Goal: Complete application form: Complete application form

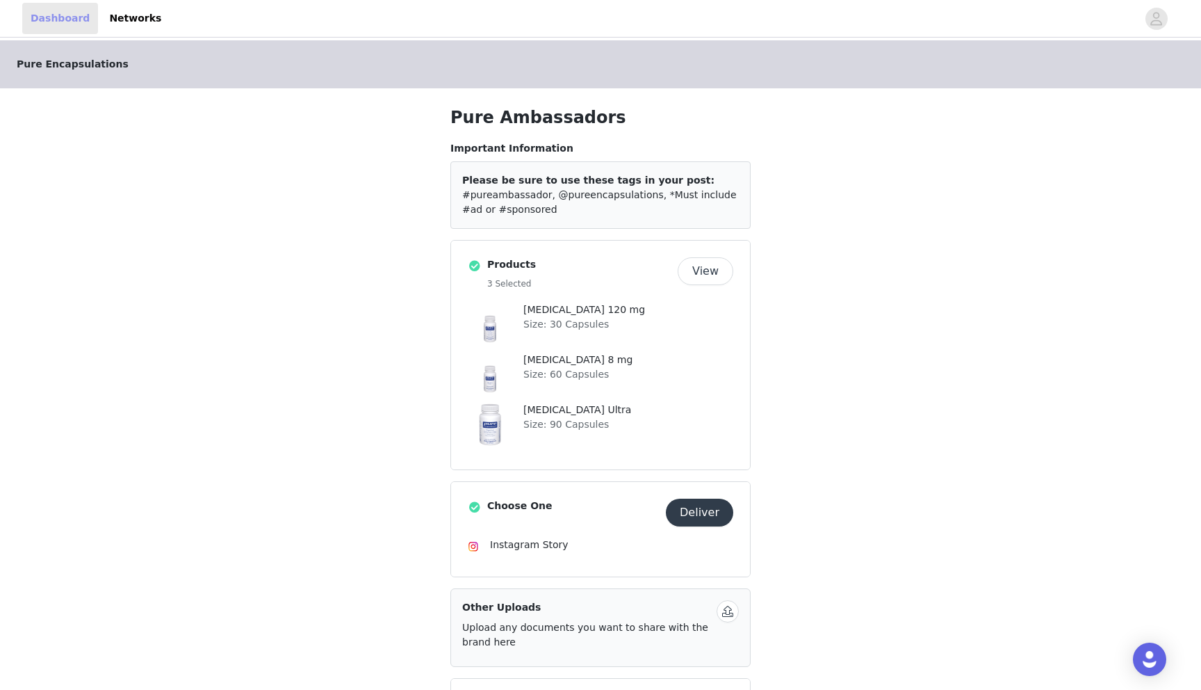
click at [45, 12] on link "Dashboard" at bounding box center [60, 18] width 76 height 31
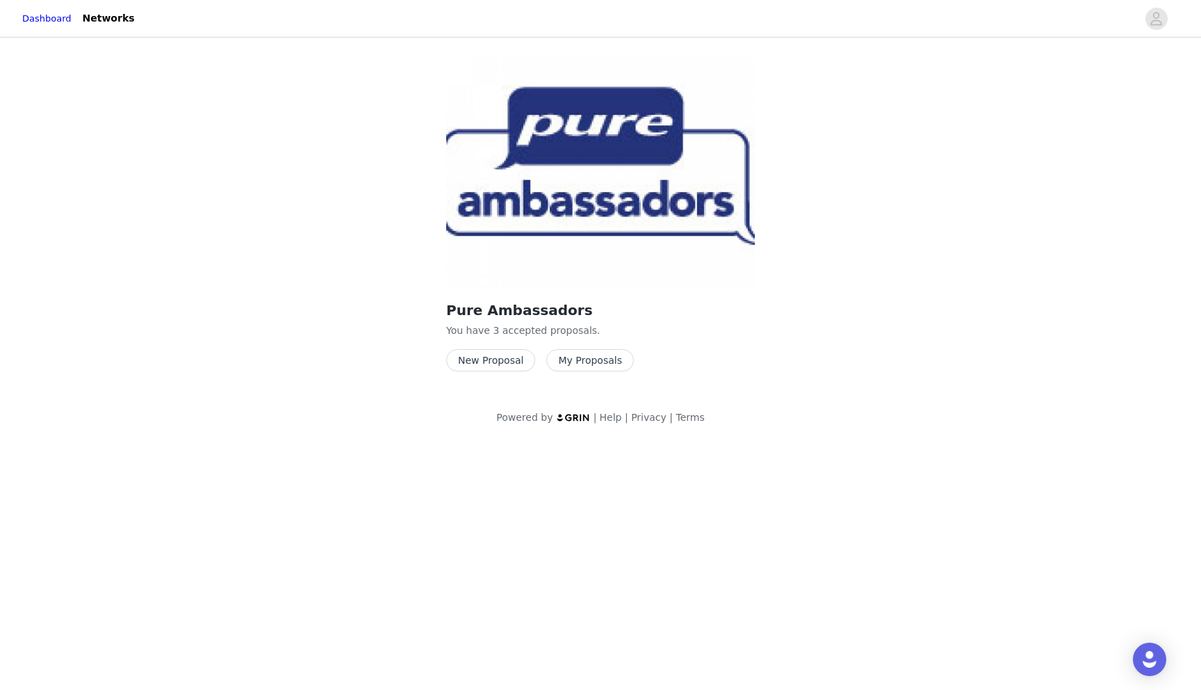
click at [510, 362] on button "New Proposal" at bounding box center [490, 360] width 89 height 22
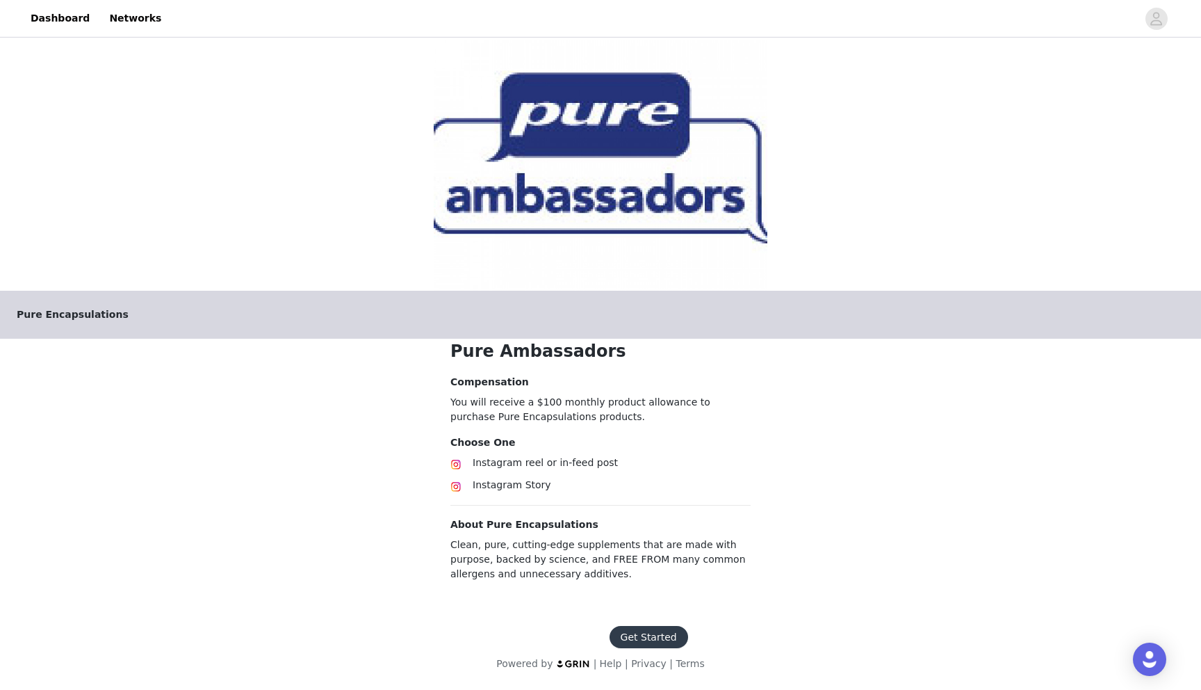
click at [627, 632] on button "Get Started" at bounding box center [649, 637] width 79 height 22
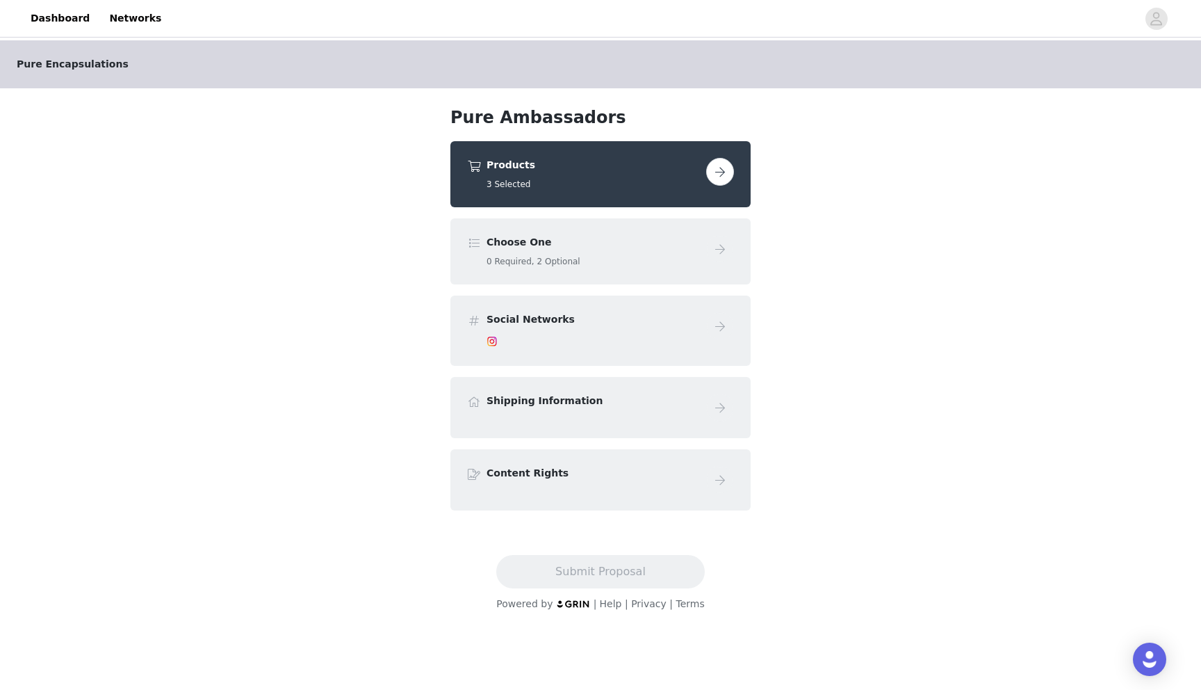
click at [530, 254] on div "Choose One 0 Required, 2 Optional" at bounding box center [594, 251] width 214 height 33
click at [714, 173] on button "button" at bounding box center [720, 172] width 28 height 28
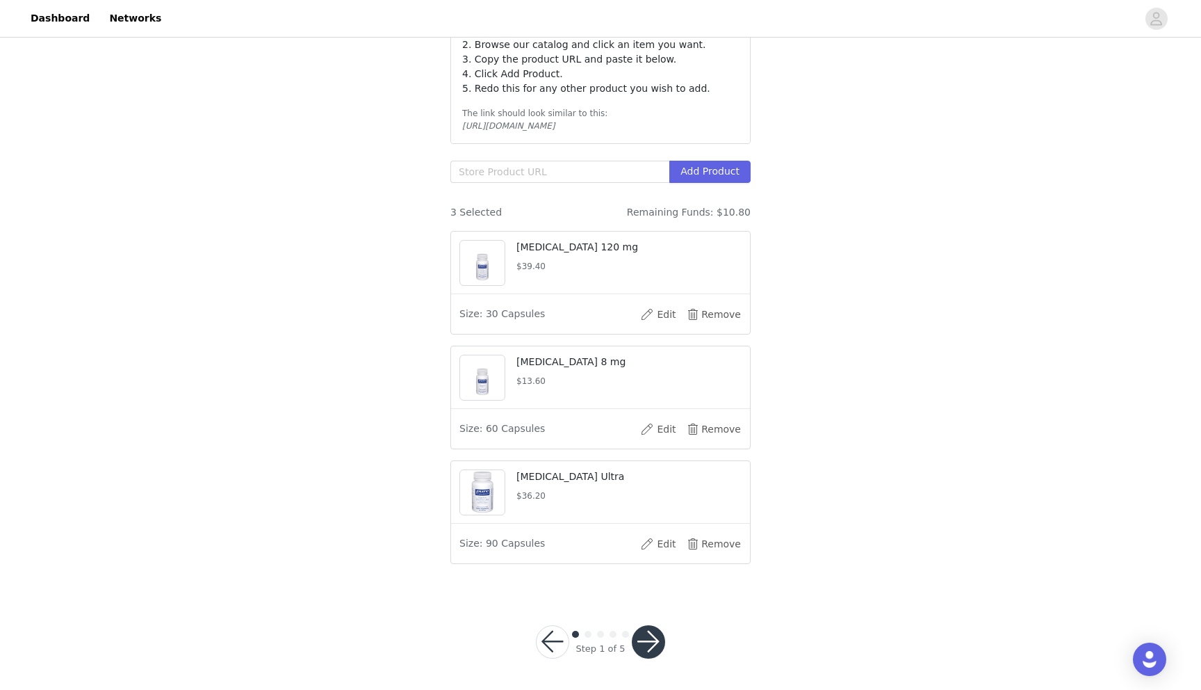
scroll to position [226, 0]
click at [714, 318] on button "Remove" at bounding box center [714, 313] width 56 height 22
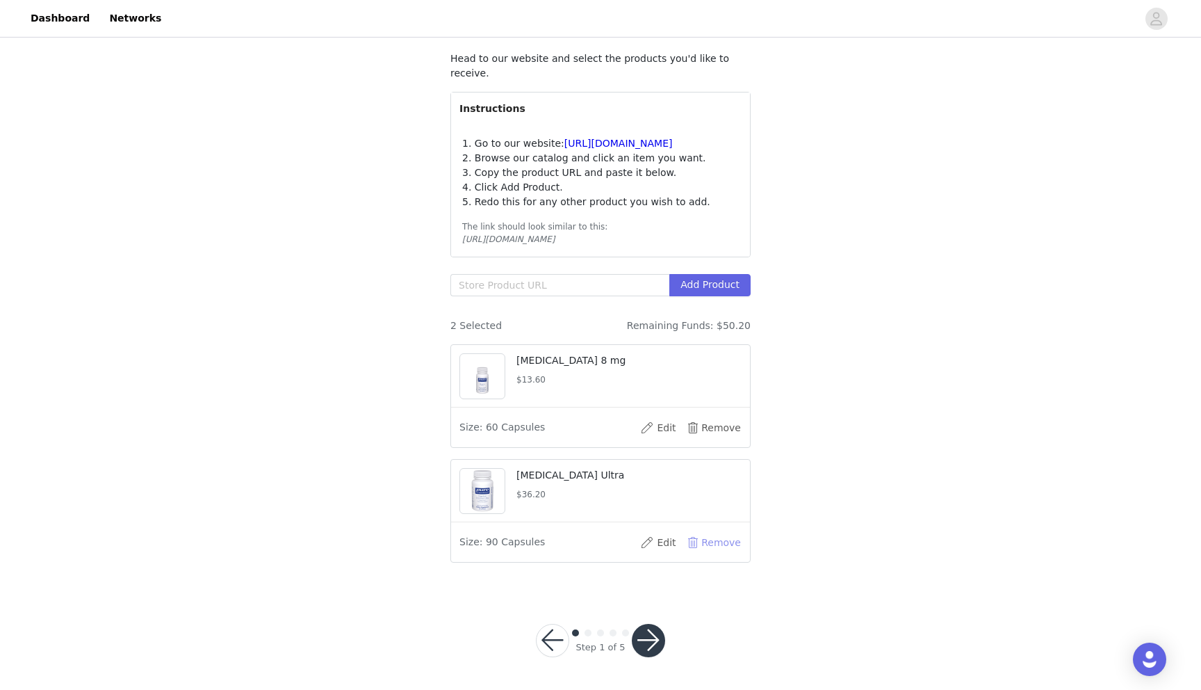
click at [717, 543] on button "Remove" at bounding box center [714, 542] width 56 height 22
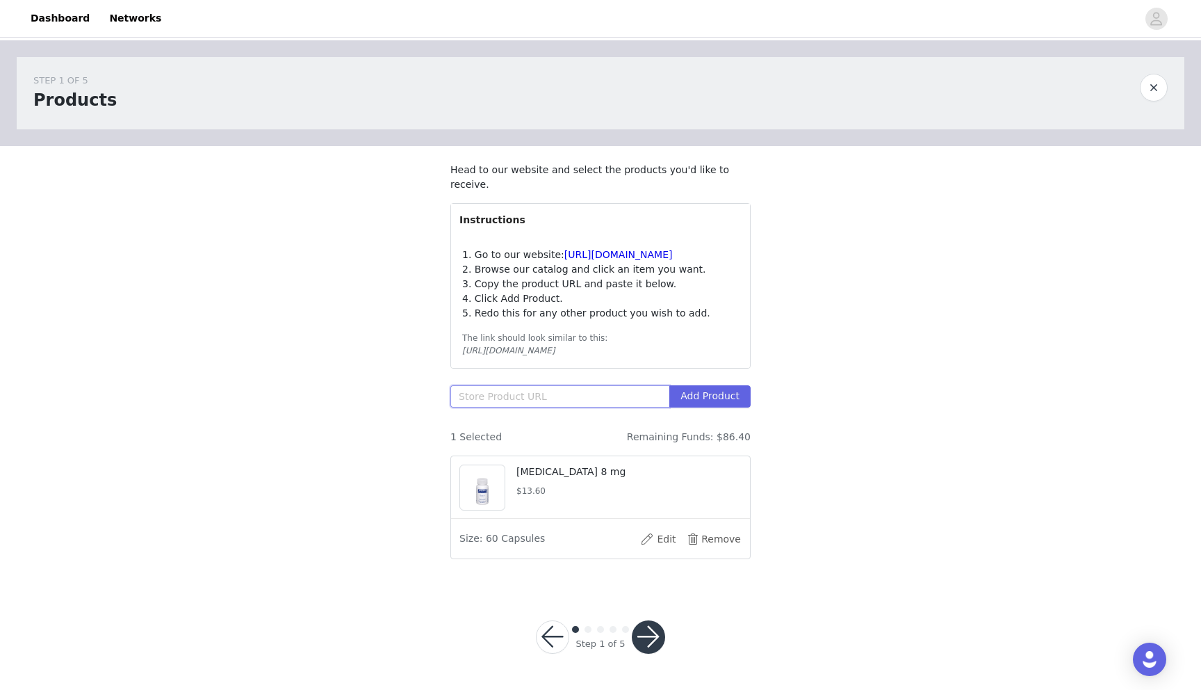
click at [561, 392] on input "text" at bounding box center [559, 396] width 219 height 22
paste input "[URL][DOMAIN_NAME]"
click at [697, 401] on button "Add Product" at bounding box center [709, 396] width 81 height 22
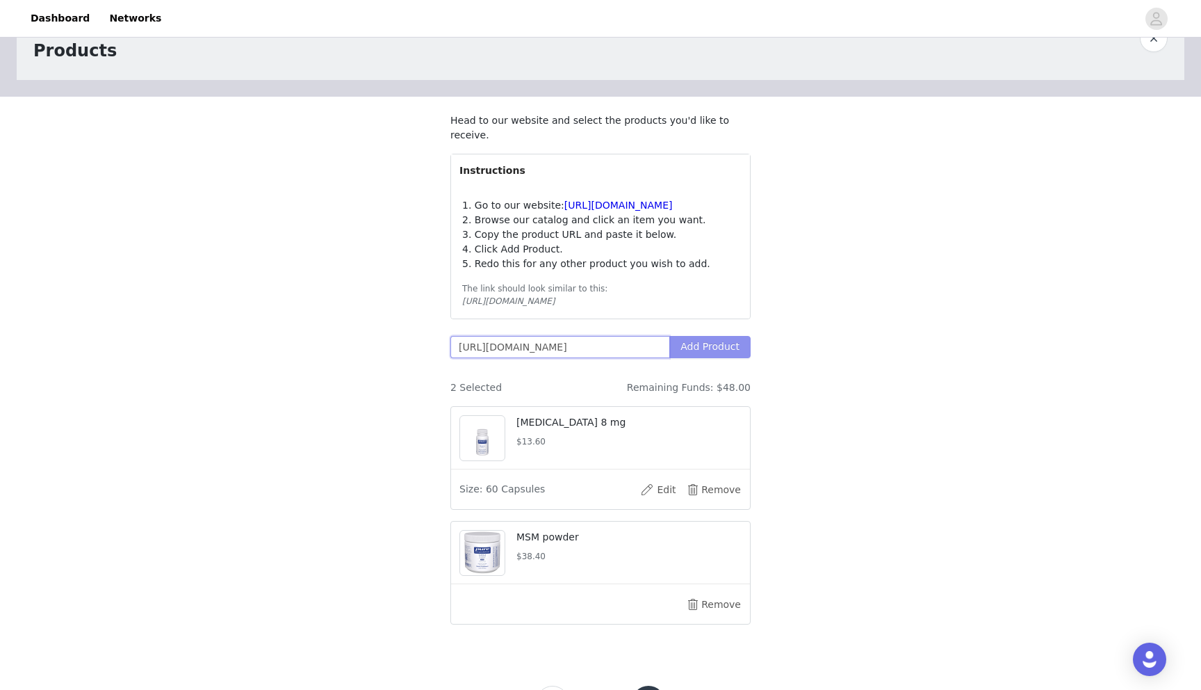
scroll to position [111, 0]
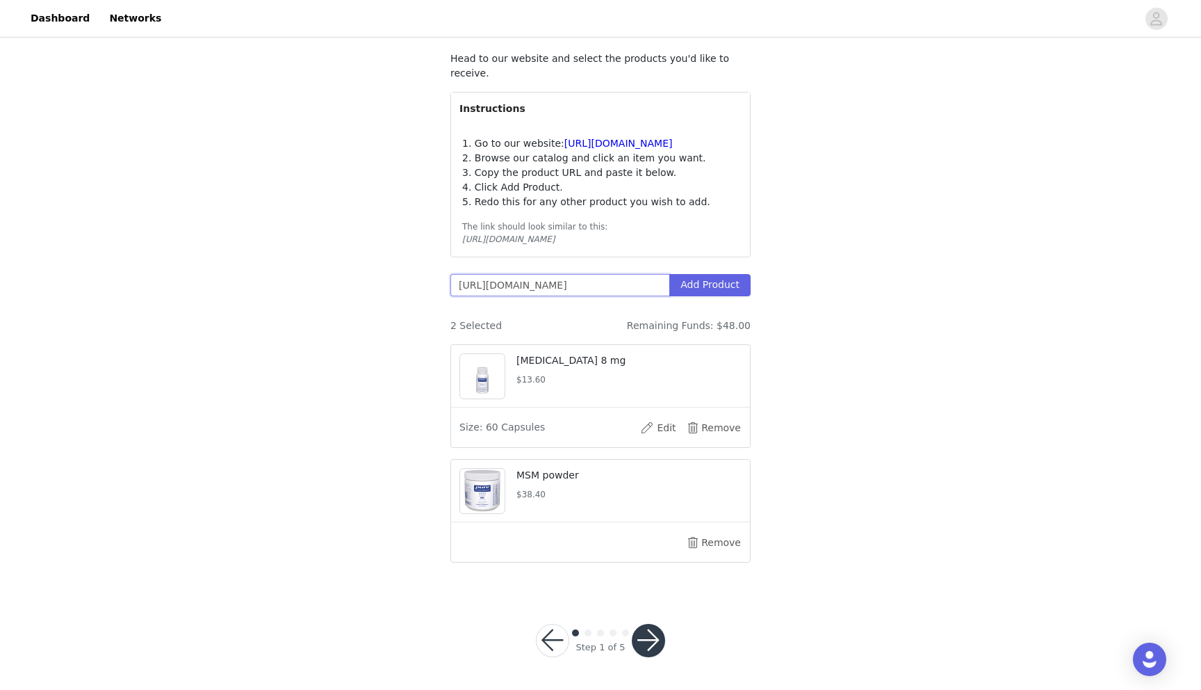
click at [471, 288] on input "[URL][DOMAIN_NAME]" at bounding box center [559, 285] width 219 height 22
drag, startPoint x: 456, startPoint y: 284, endPoint x: 781, endPoint y: 306, distance: 326.1
click at [781, 306] on div "STEP 1 OF 5 Products Head to our website and select the products you'd like to …" at bounding box center [600, 259] width 1201 height 661
paste input "[DOMAIN_NAME][URL]"
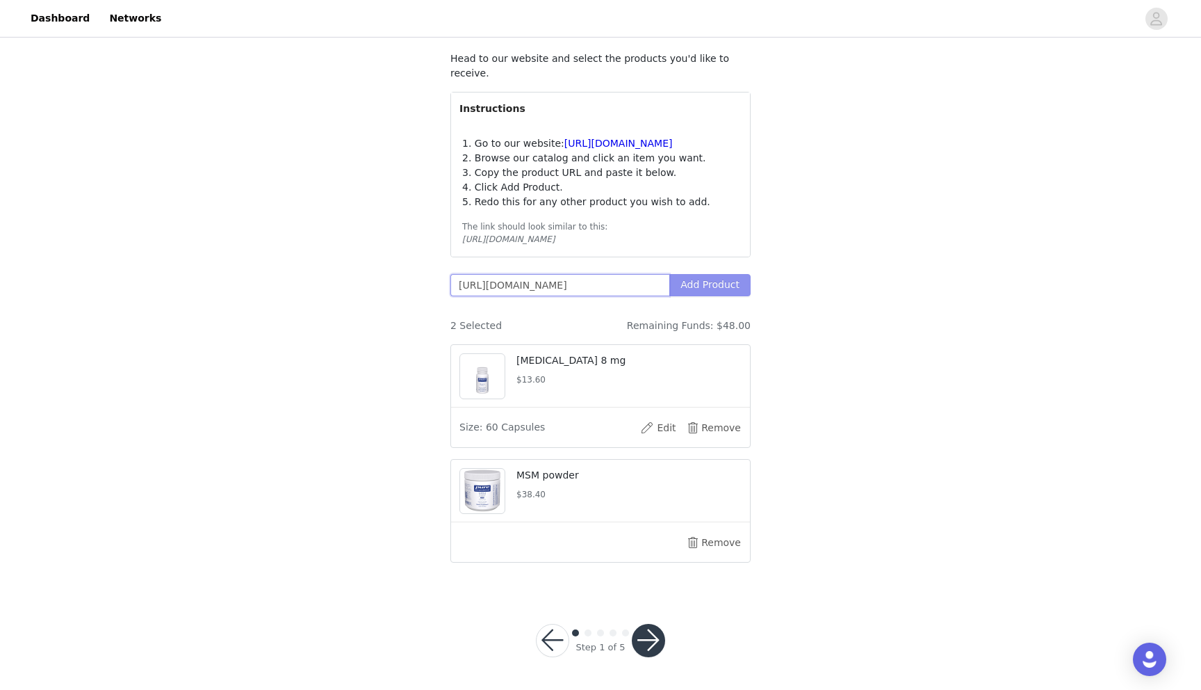
type input "[URL][DOMAIN_NAME]"
click at [733, 292] on button "Add Product" at bounding box center [709, 285] width 81 height 22
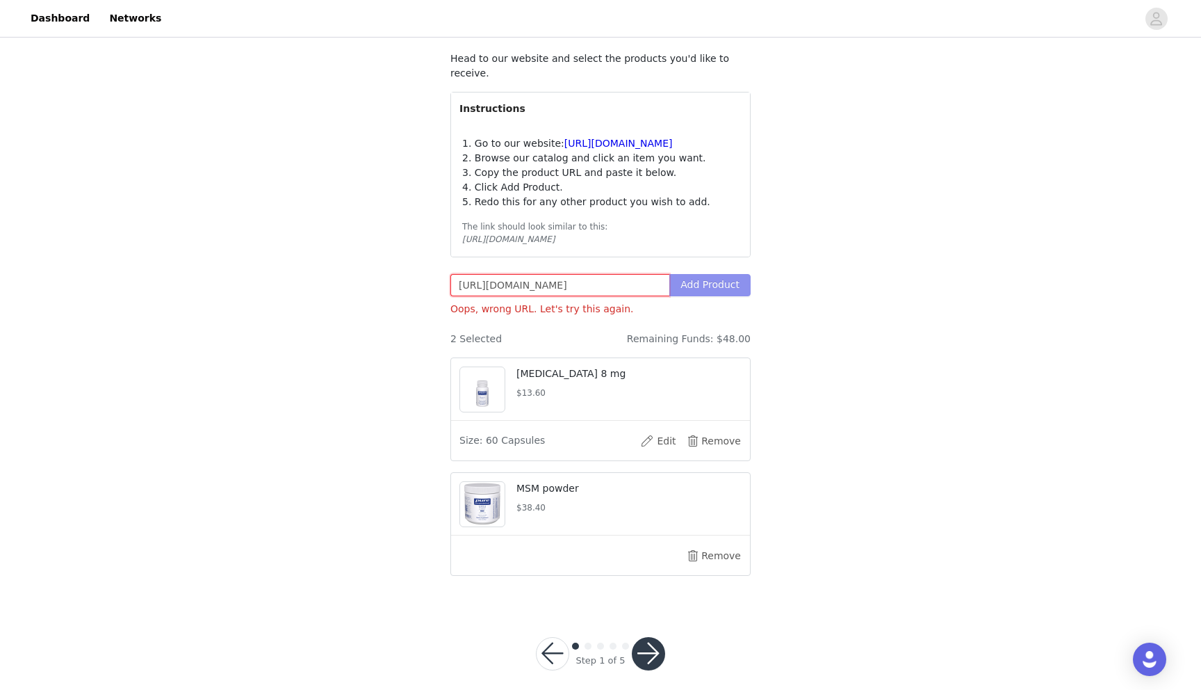
scroll to position [0, 172]
drag, startPoint x: 461, startPoint y: 287, endPoint x: 746, endPoint y: 287, distance: 285.0
click at [746, 287] on span "[URL][DOMAIN_NAME] Add Product" at bounding box center [600, 285] width 300 height 22
paste input "[URL][DOMAIN_NAME]"
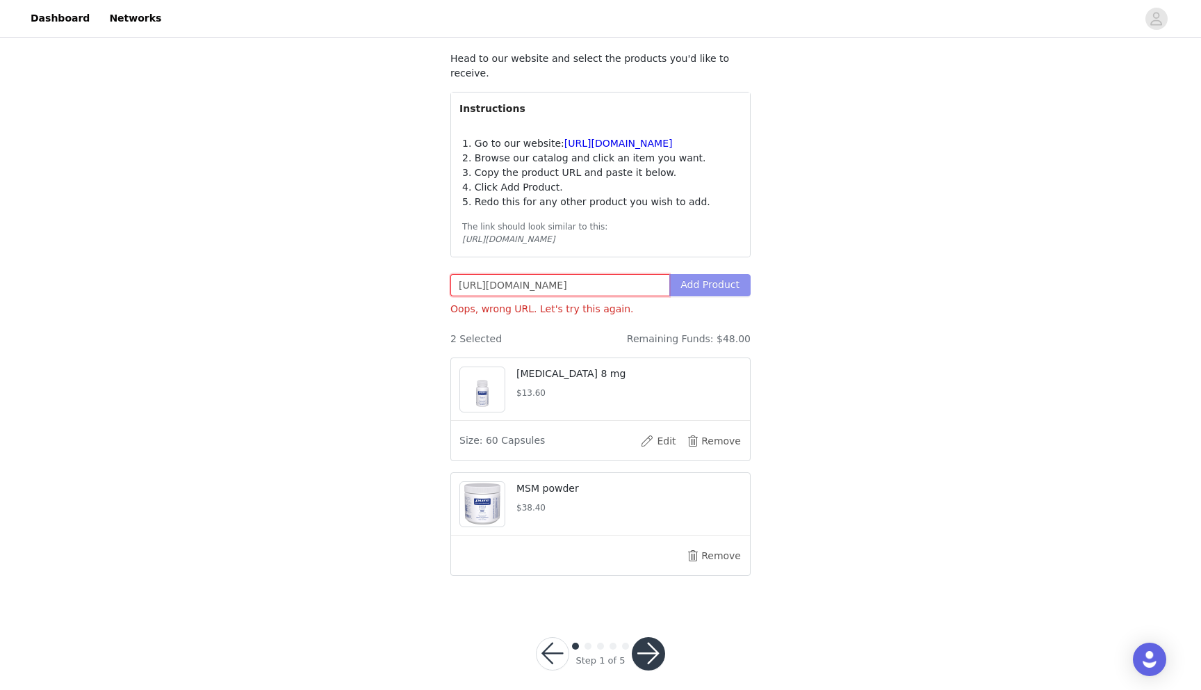
scroll to position [0, 96]
type input "[URL][DOMAIN_NAME]"
click at [725, 285] on button "Add Product" at bounding box center [709, 285] width 81 height 22
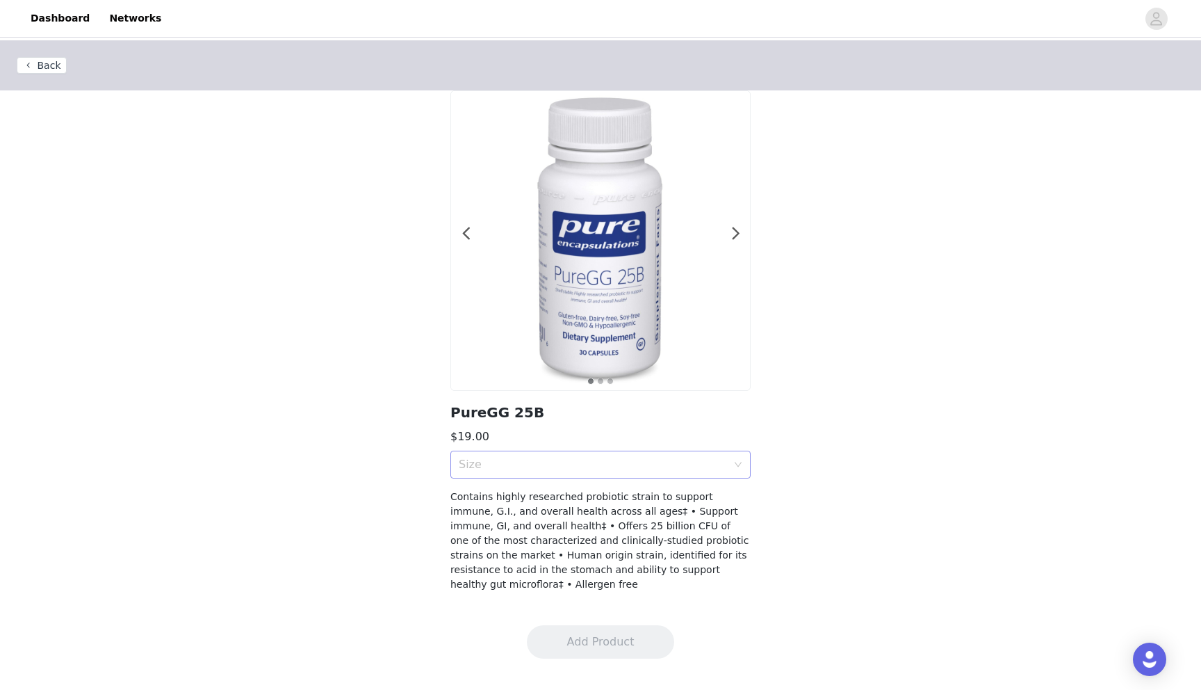
click at [554, 467] on div "Size" at bounding box center [593, 464] width 268 height 14
click at [549, 502] on div "60 Capsules" at bounding box center [601, 494] width 284 height 15
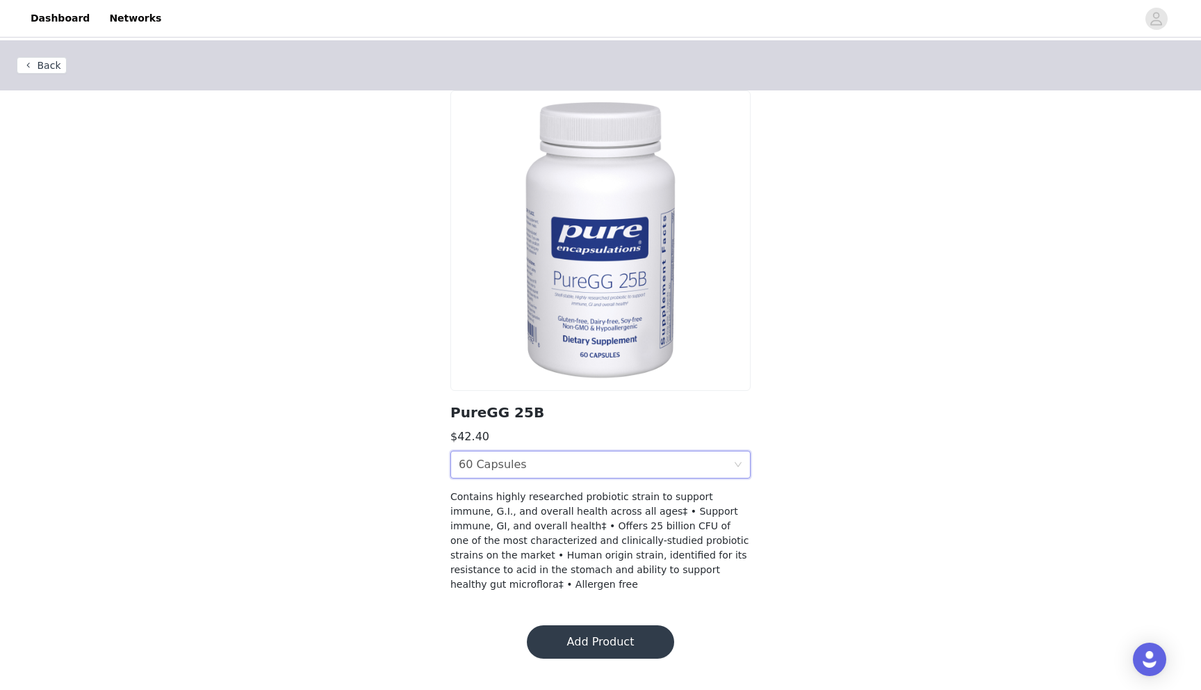
click at [590, 632] on button "Add Product" at bounding box center [600, 641] width 147 height 33
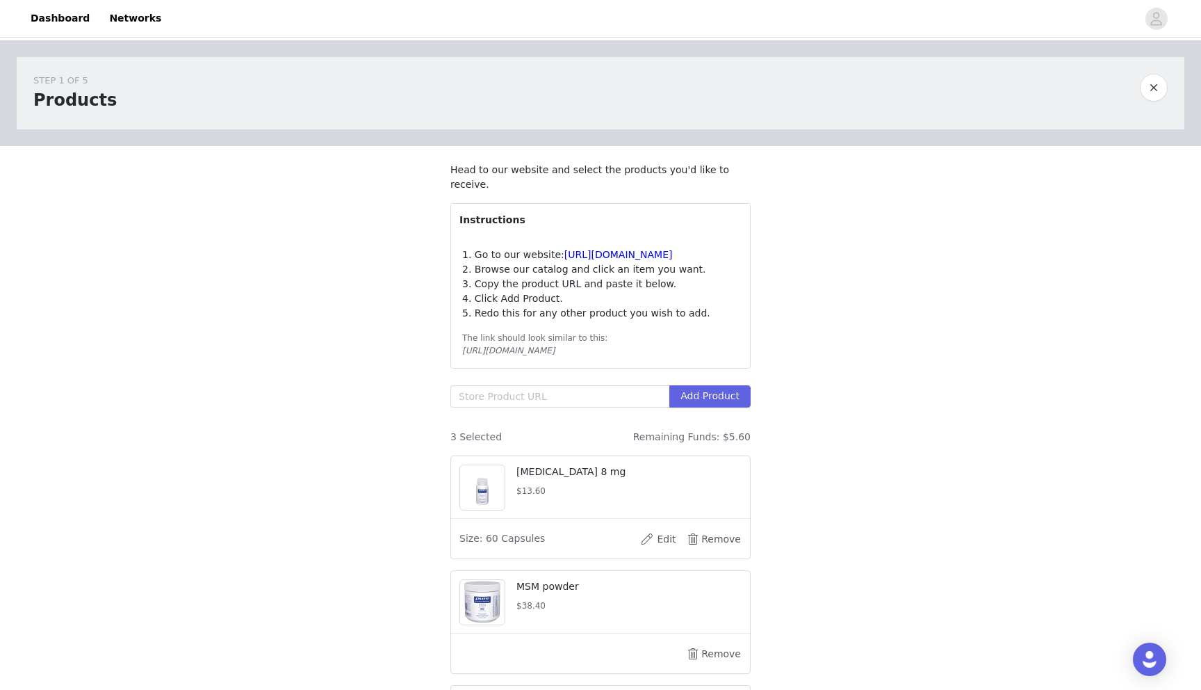
click at [1160, 100] on div at bounding box center [1154, 88] width 28 height 28
click at [1156, 93] on button "button" at bounding box center [1154, 88] width 28 height 28
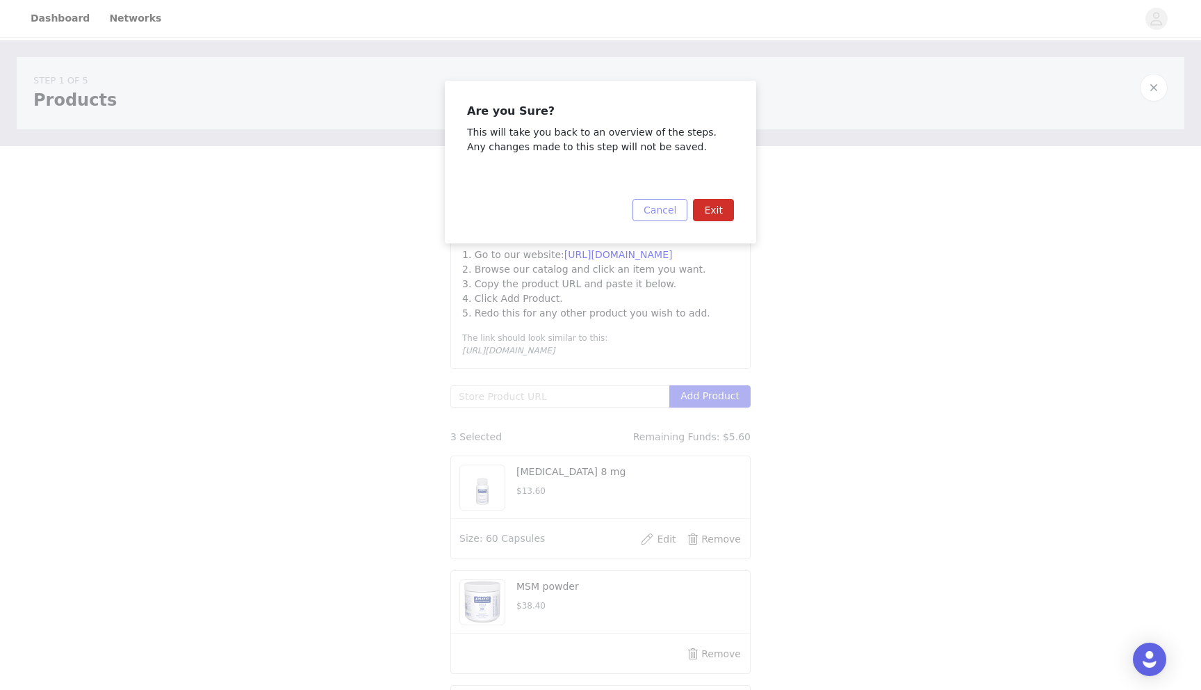
click at [672, 218] on button "Cancel" at bounding box center [660, 210] width 55 height 22
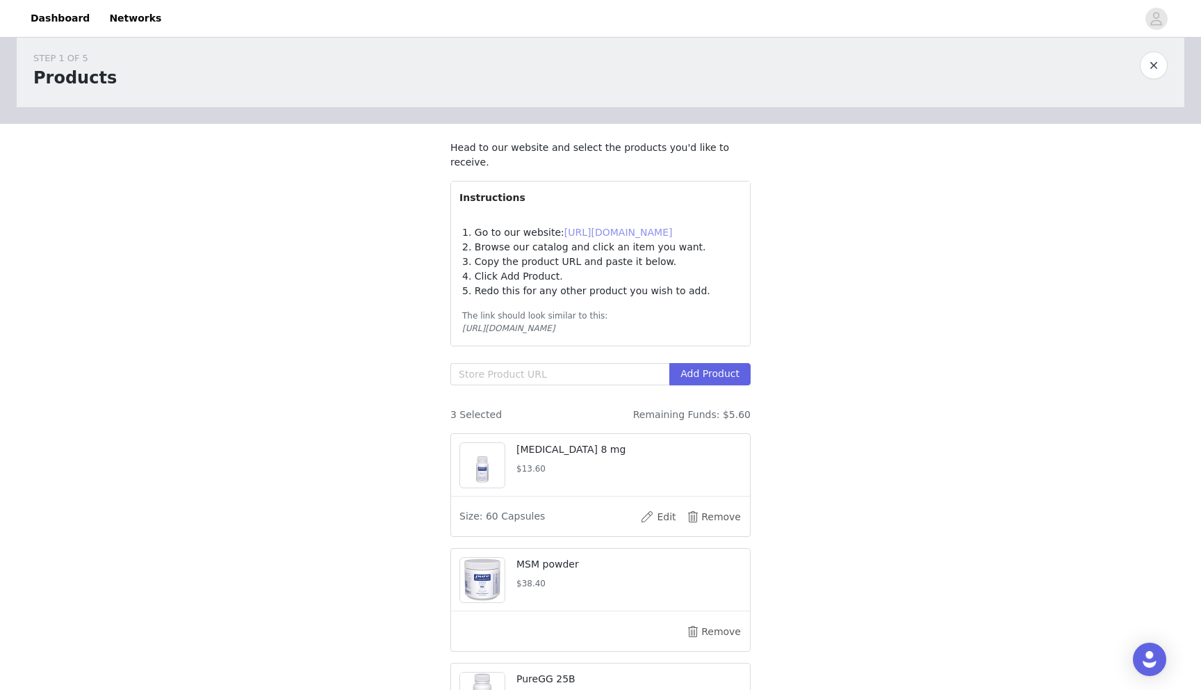
scroll to position [226, 0]
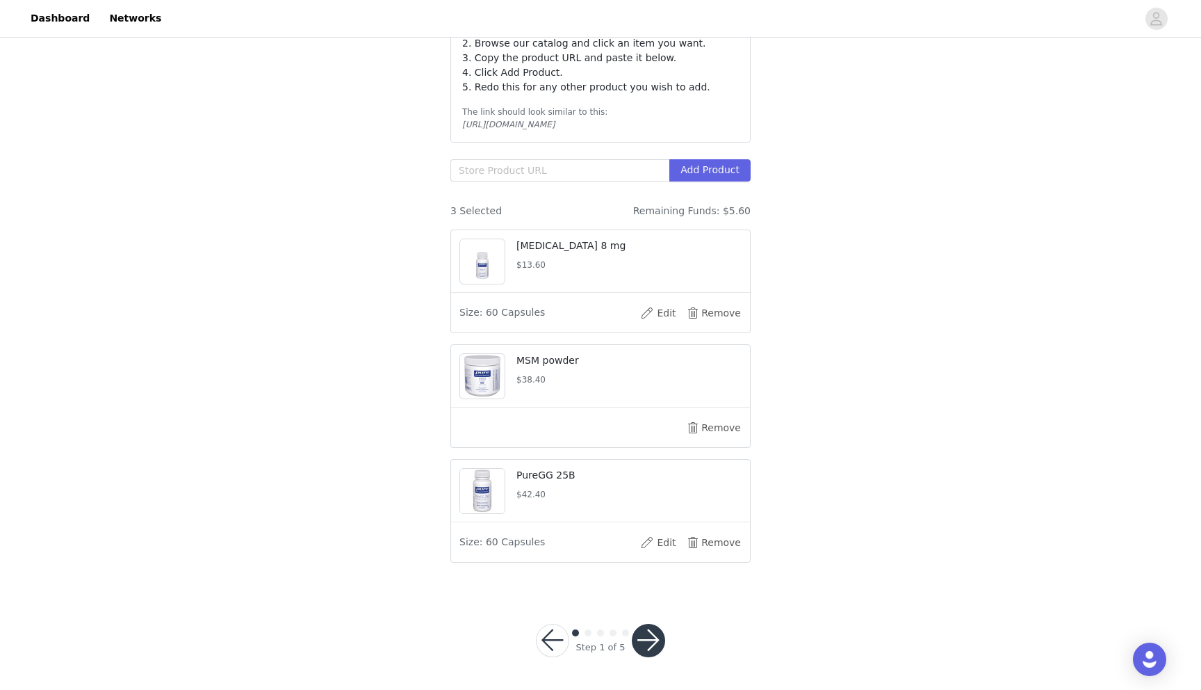
click at [655, 636] on button "button" at bounding box center [648, 640] width 33 height 33
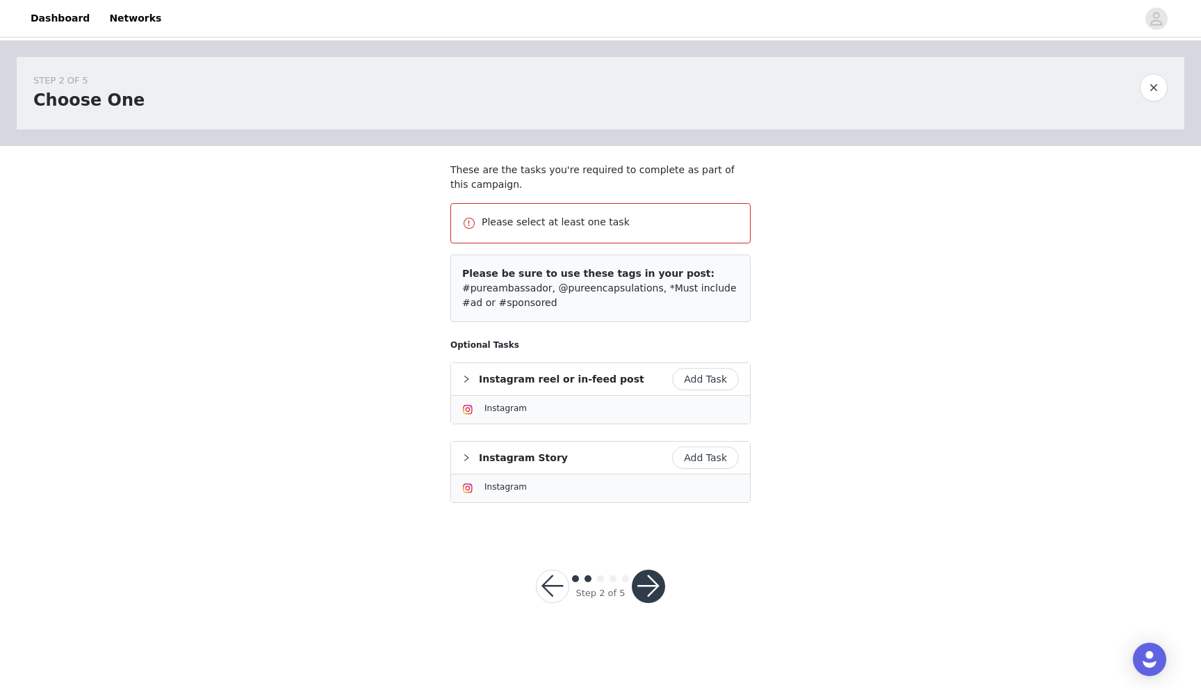
click at [710, 460] on button "Add Task" at bounding box center [705, 457] width 67 height 22
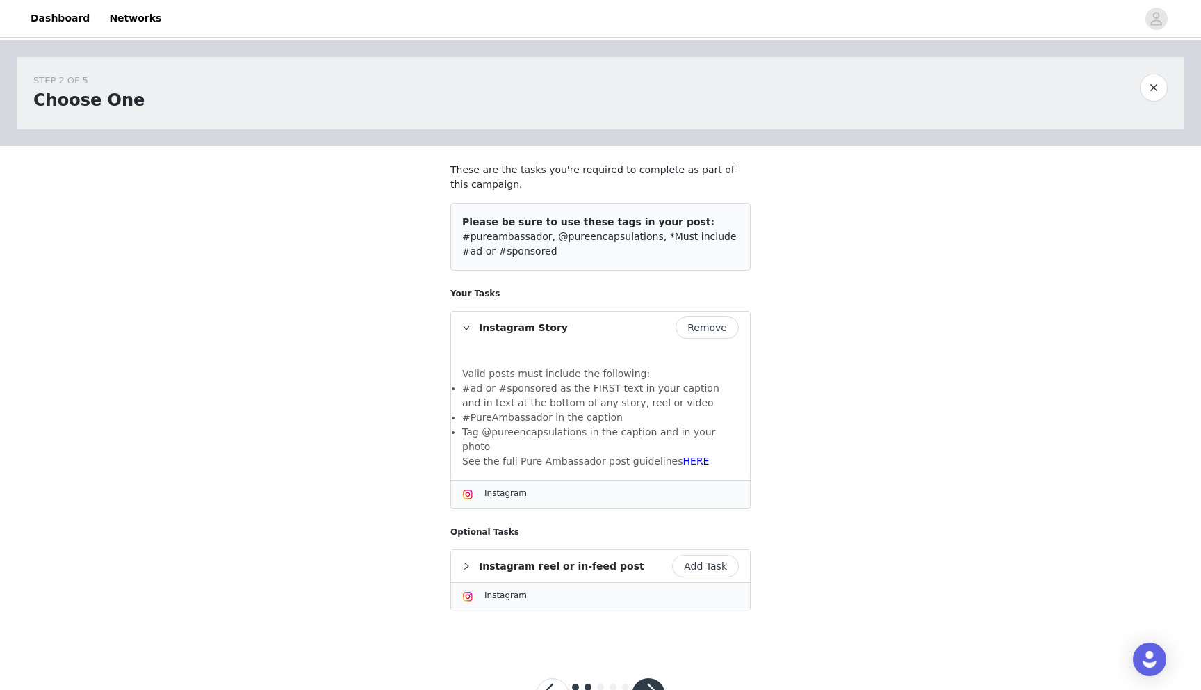
scroll to position [40, 0]
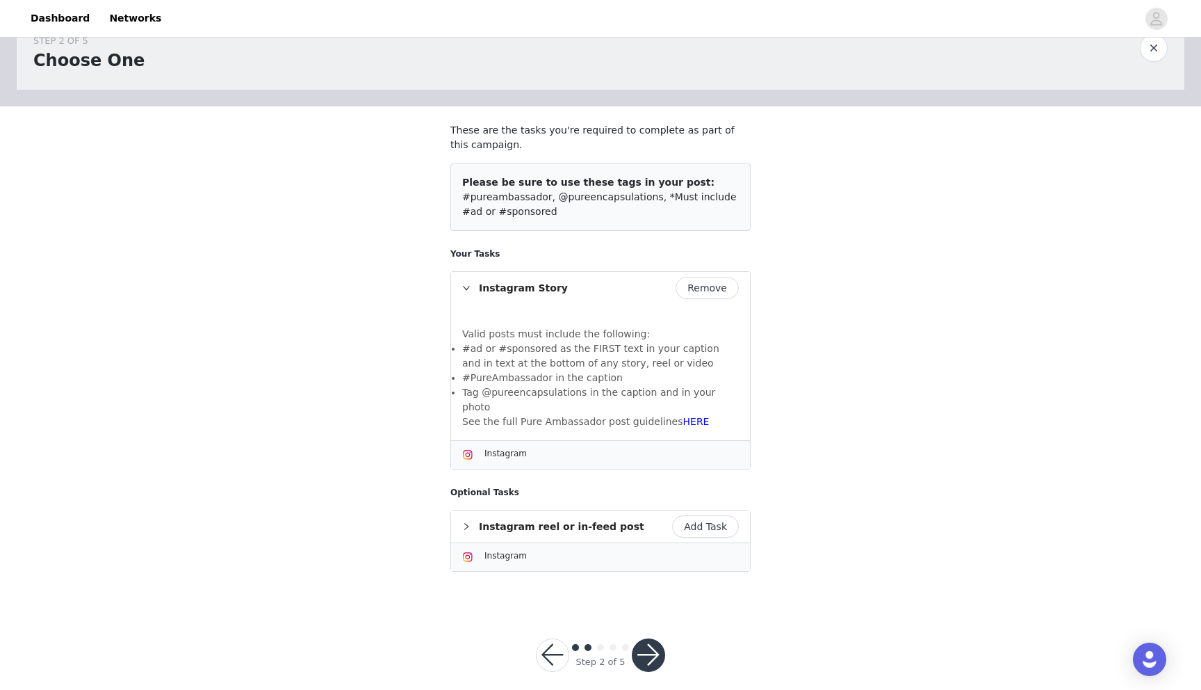
click at [658, 638] on button "button" at bounding box center [648, 654] width 33 height 33
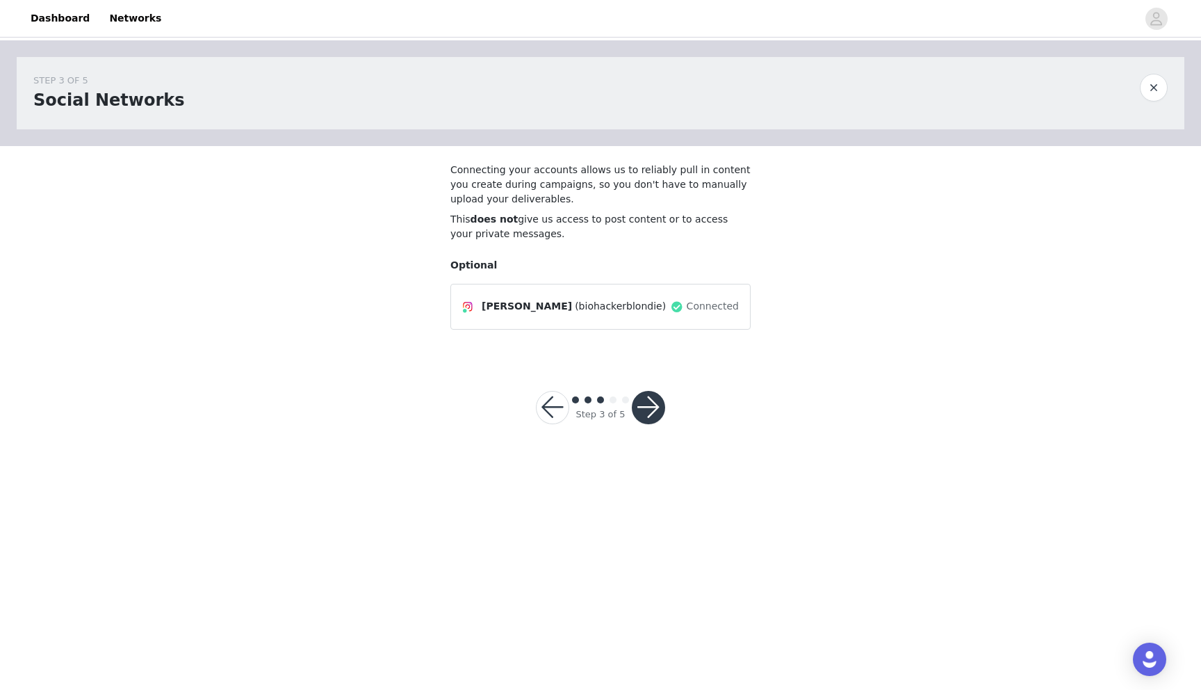
click at [649, 415] on button "button" at bounding box center [648, 407] width 33 height 33
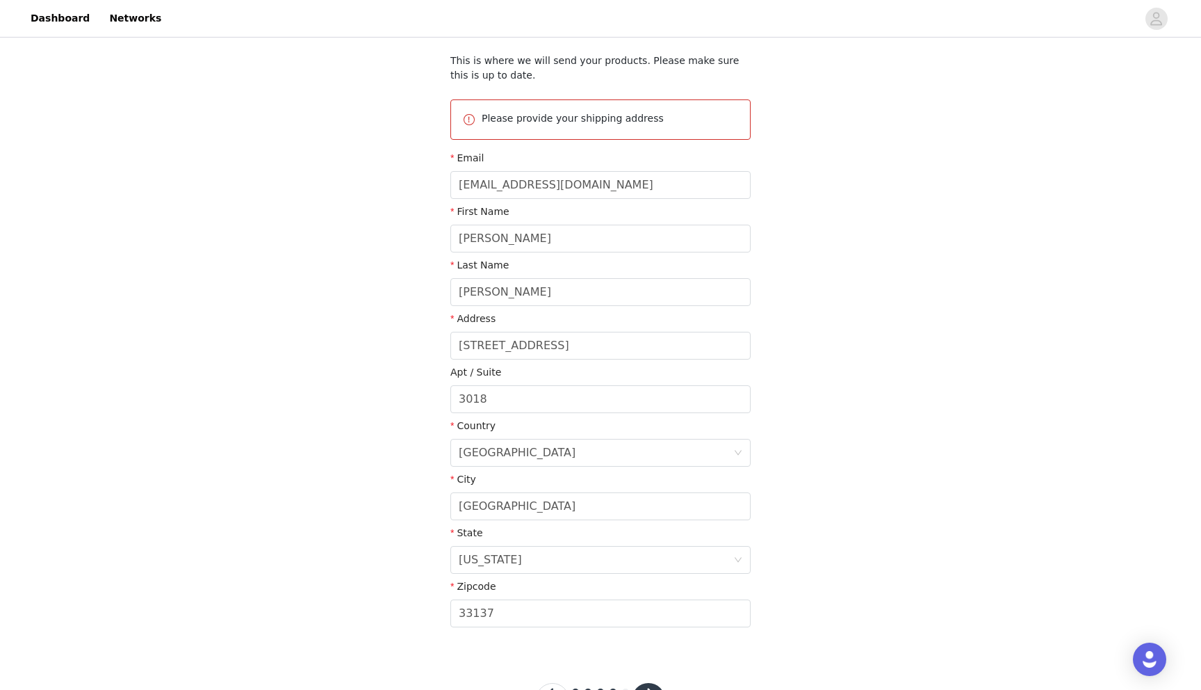
scroll to position [168, 0]
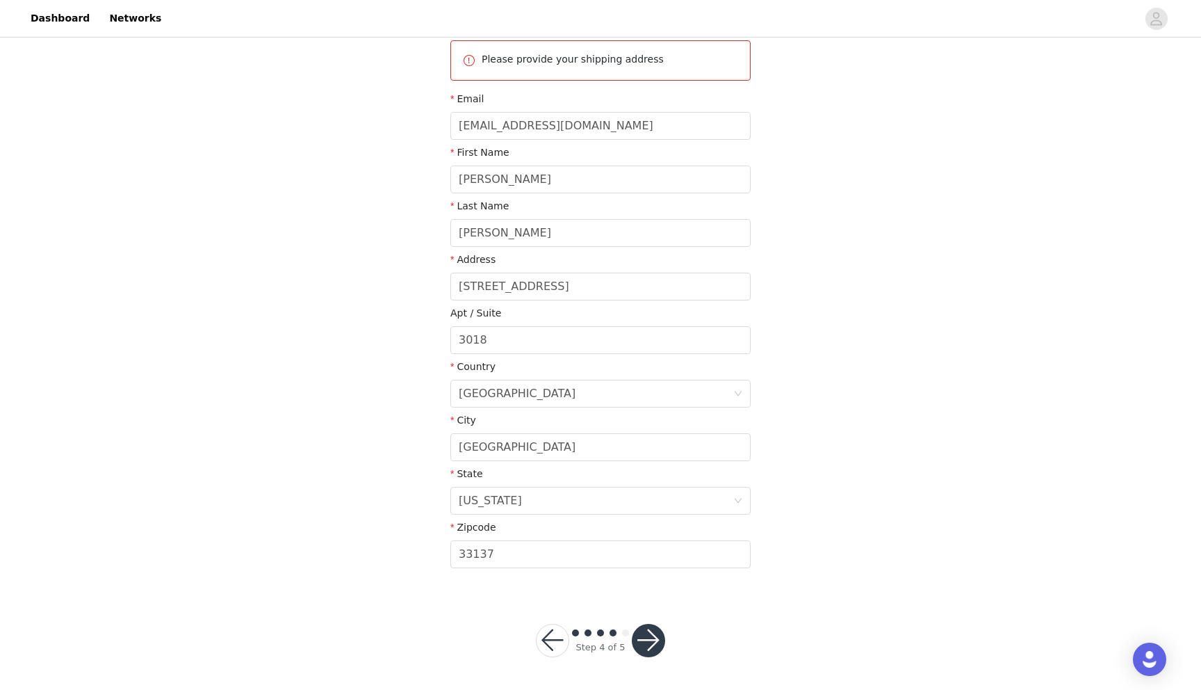
click at [654, 644] on button "button" at bounding box center [648, 640] width 33 height 33
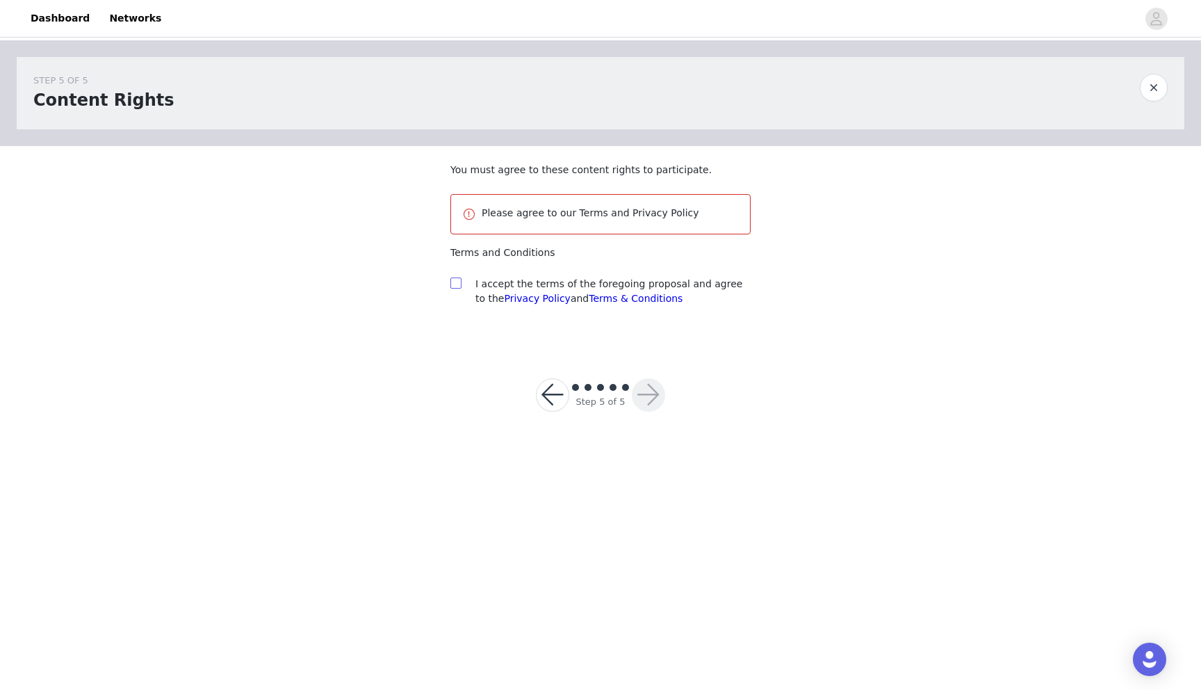
click at [456, 280] on input "checkbox" at bounding box center [455, 282] width 10 height 10
checkbox input "true"
click at [647, 395] on button "button" at bounding box center [648, 394] width 33 height 33
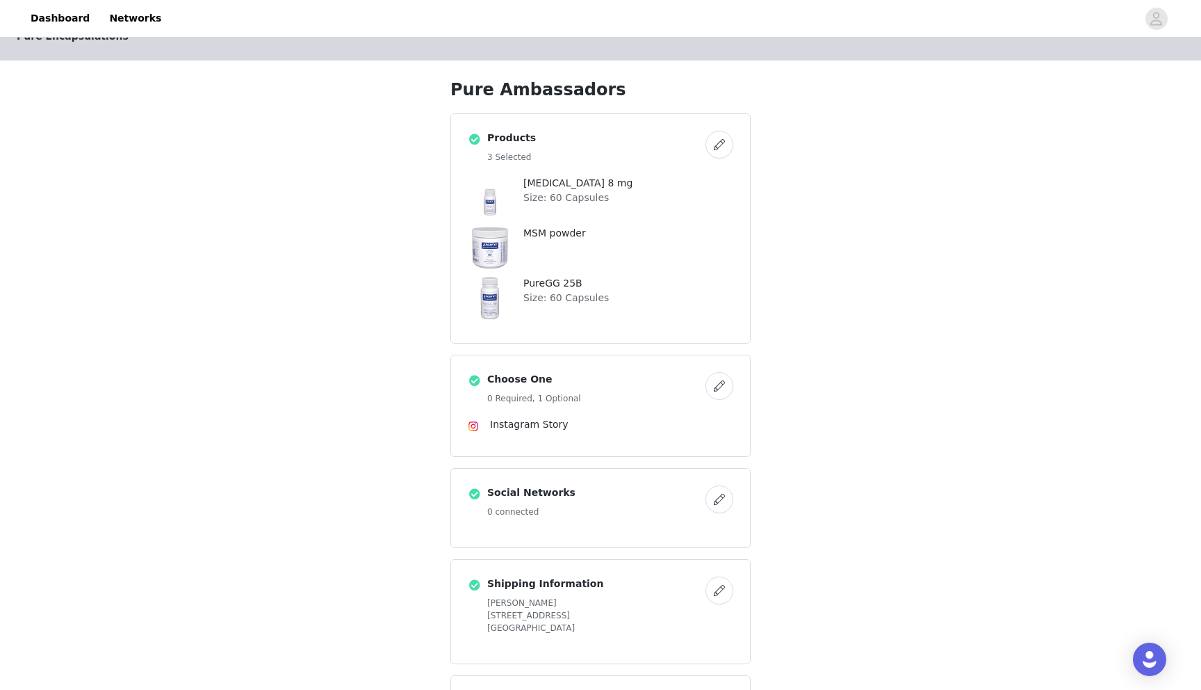
scroll to position [204, 0]
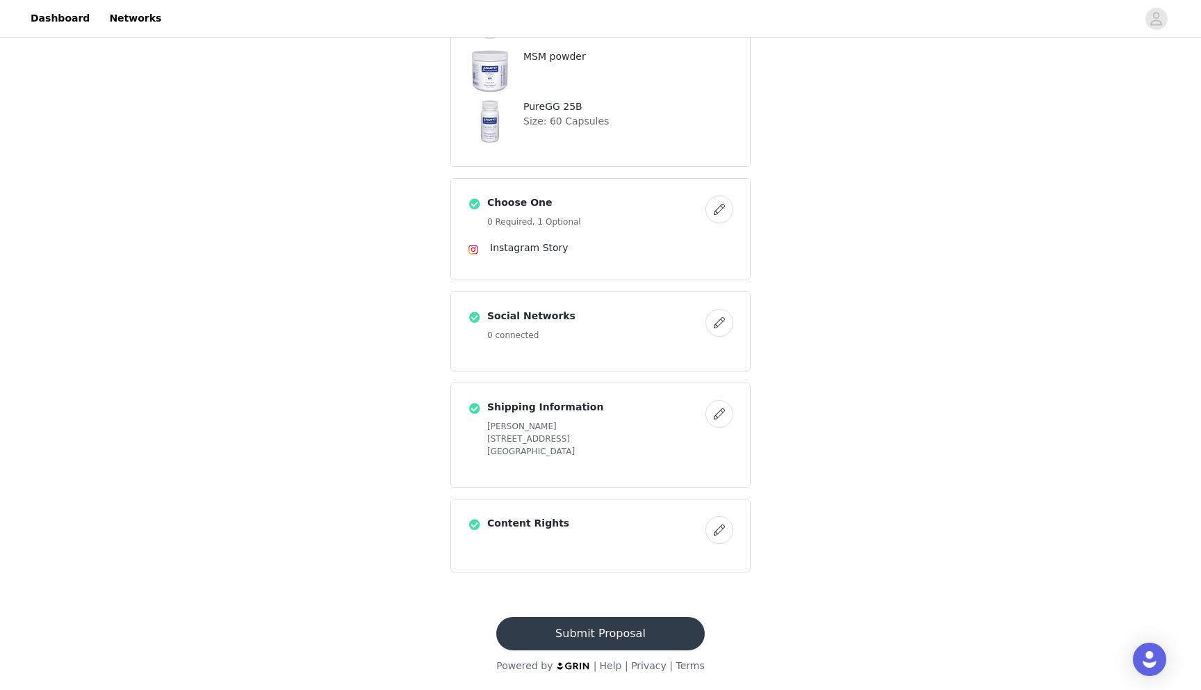
click at [592, 626] on button "Submit Proposal" at bounding box center [600, 633] width 208 height 33
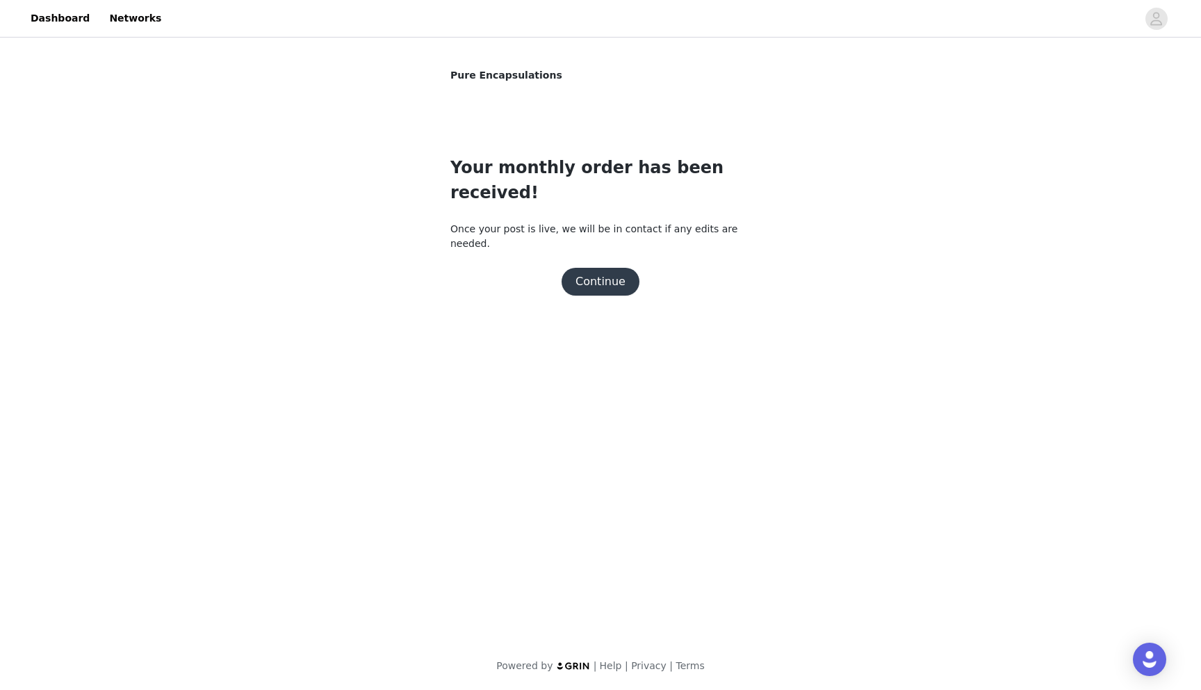
scroll to position [0, 0]
click at [599, 258] on section "Pure Encapsulations Your monthly order has been received! Once your post is liv…" at bounding box center [601, 190] width 334 height 300
click at [593, 268] on button "Continue" at bounding box center [601, 282] width 78 height 28
